Goal: Task Accomplishment & Management: Complete application form

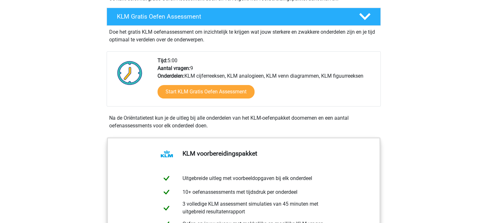
scroll to position [168, 0]
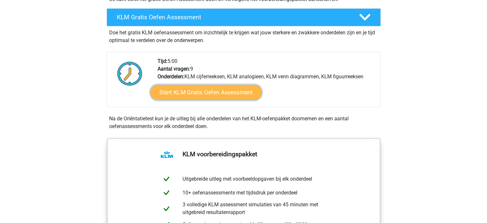
click at [219, 97] on link "Start KLM Gratis Oefen Assessment" at bounding box center [205, 91] width 111 height 15
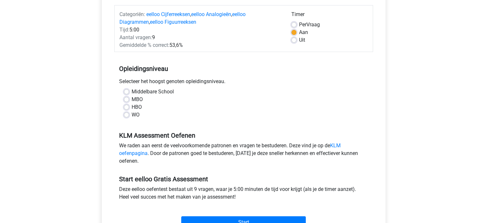
scroll to position [81, 0]
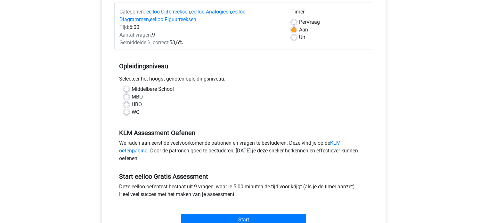
click at [132, 95] on label "MBO" at bounding box center [137, 97] width 11 height 8
click at [128, 95] on input "MBO" at bounding box center [126, 96] width 5 height 6
radio input "true"
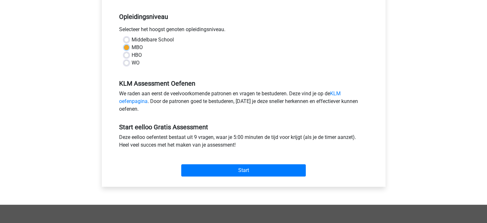
scroll to position [133, 0]
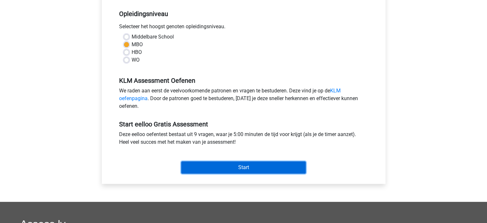
click at [224, 167] on input "Start" at bounding box center [243, 167] width 125 height 12
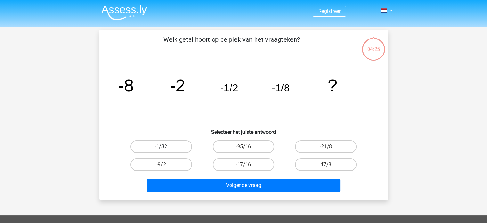
click at [159, 147] on label "-1/32" at bounding box center [161, 146] width 62 height 13
click at [161, 147] on input "-1/32" at bounding box center [163, 148] width 4 height 4
radio input "true"
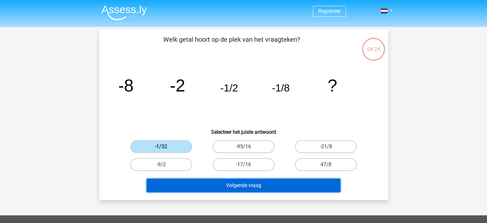
click at [209, 188] on button "Volgende vraag" at bounding box center [244, 184] width 194 height 13
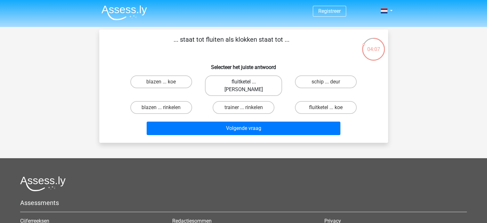
click at [254, 84] on label "fluitketel ... luiden" at bounding box center [243, 85] width 77 height 20
click at [247, 84] on input "fluitketel ... luiden" at bounding box center [245, 84] width 4 height 4
radio input "true"
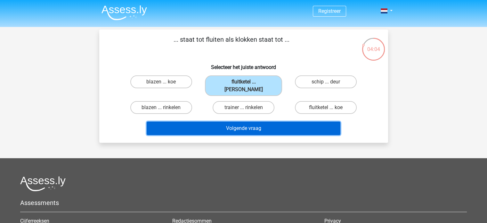
click at [248, 121] on button "Volgende vraag" at bounding box center [244, 127] width 194 height 13
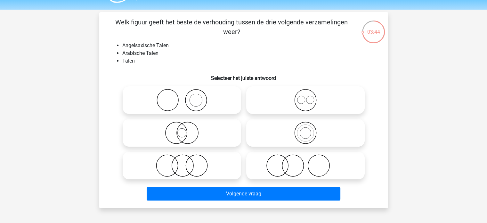
scroll to position [17, 0]
click at [193, 138] on icon at bounding box center [181, 133] width 113 height 22
click at [186, 130] on input "radio" at bounding box center [184, 127] width 4 height 4
radio input "true"
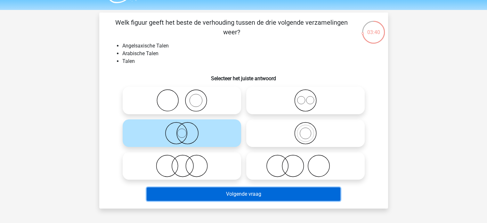
click at [243, 196] on button "Volgende vraag" at bounding box center [244, 193] width 194 height 13
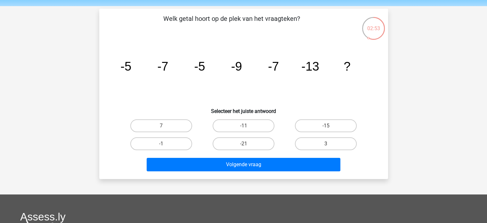
scroll to position [21, 0]
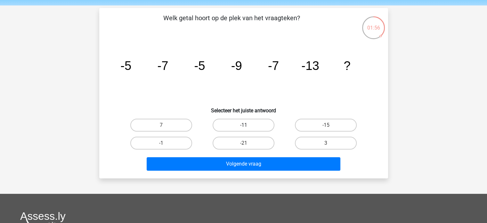
click at [257, 124] on label "-11" at bounding box center [244, 124] width 62 height 13
click at [247, 125] on input "-11" at bounding box center [245, 127] width 4 height 4
radio input "true"
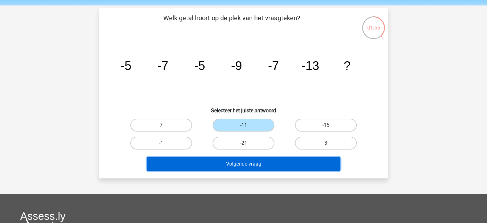
click at [262, 164] on button "Volgende vraag" at bounding box center [244, 163] width 194 height 13
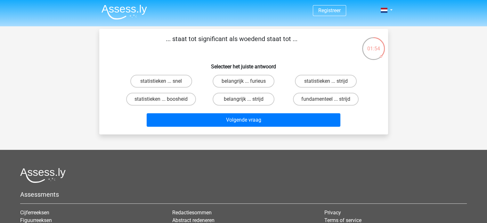
scroll to position [0, 0]
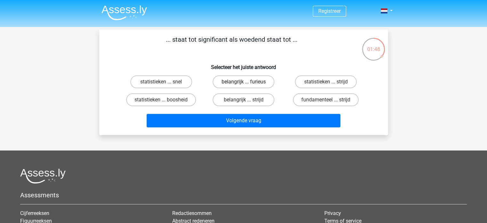
click at [260, 79] on label "belangrijk ... furieus" at bounding box center [244, 81] width 62 height 13
click at [247, 82] on input "belangrijk ... furieus" at bounding box center [245, 84] width 4 height 4
radio input "true"
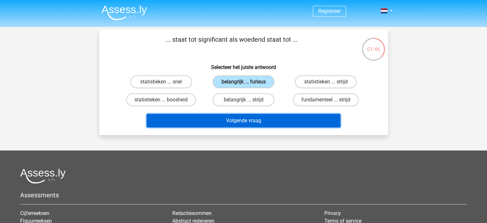
click at [260, 116] on button "Volgende vraag" at bounding box center [244, 120] width 194 height 13
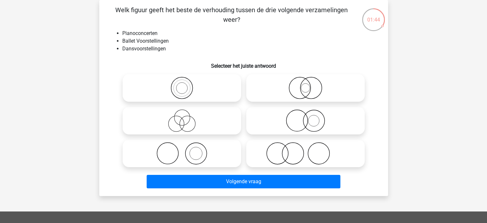
scroll to position [23, 0]
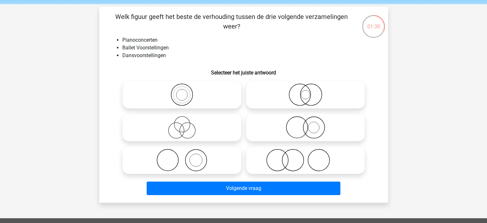
click at [294, 162] on icon at bounding box center [305, 160] width 113 height 22
click at [305, 157] on input "radio" at bounding box center [307, 154] width 4 height 4
radio input "true"
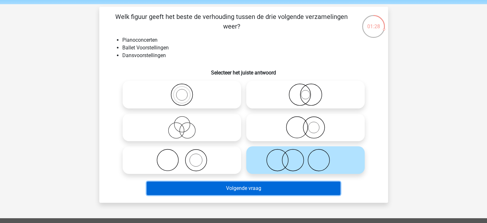
click at [258, 185] on button "Volgende vraag" at bounding box center [244, 187] width 194 height 13
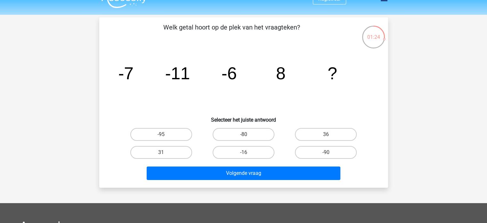
scroll to position [0, 0]
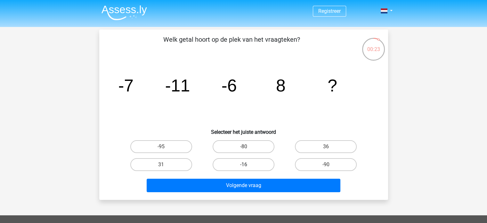
click at [258, 166] on label "-16" at bounding box center [244, 164] width 62 height 13
click at [247, 166] on input "-16" at bounding box center [245, 166] width 4 height 4
radio input "true"
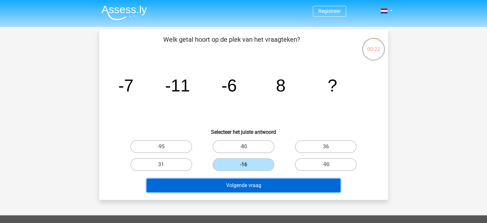
click at [258, 182] on button "Volgende vraag" at bounding box center [244, 184] width 194 height 13
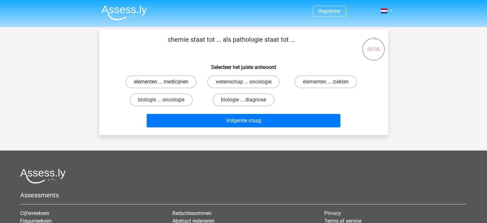
click at [184, 79] on label "elementen ... medicijnen" at bounding box center [160, 81] width 71 height 13
click at [165, 82] on input "elementen ... medicijnen" at bounding box center [163, 84] width 4 height 4
radio input "true"
click at [304, 82] on label "elementen ... ziekten" at bounding box center [326, 81] width 62 height 13
click at [326, 82] on input "elementen ... ziekten" at bounding box center [328, 84] width 4 height 4
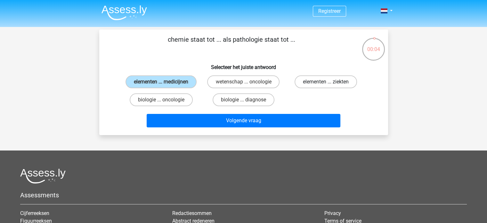
radio input "true"
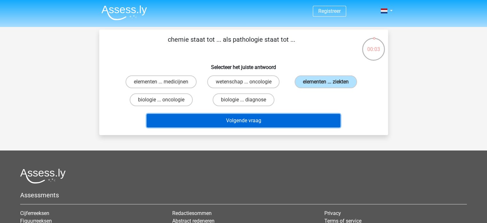
click at [283, 121] on button "Volgende vraag" at bounding box center [244, 120] width 194 height 13
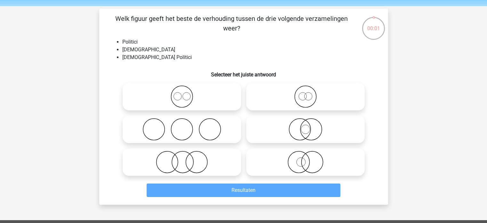
scroll to position [19, 0]
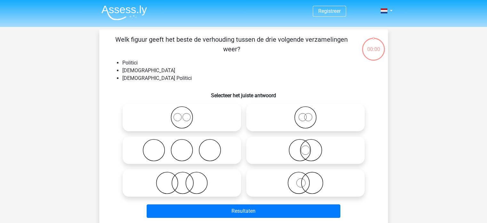
scroll to position [19, 0]
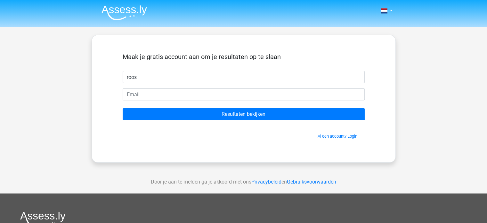
type input "Roos"
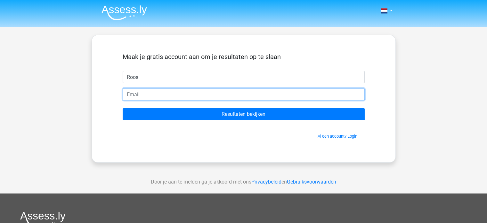
click at [158, 93] on input "email" at bounding box center [244, 94] width 242 height 12
type input "roosdvag@gmail.com"
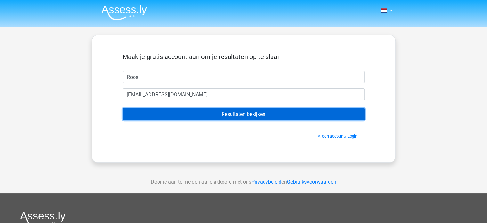
click at [199, 115] on input "Resultaten bekijken" at bounding box center [244, 114] width 242 height 12
